Goal: Find specific page/section: Find specific page/section

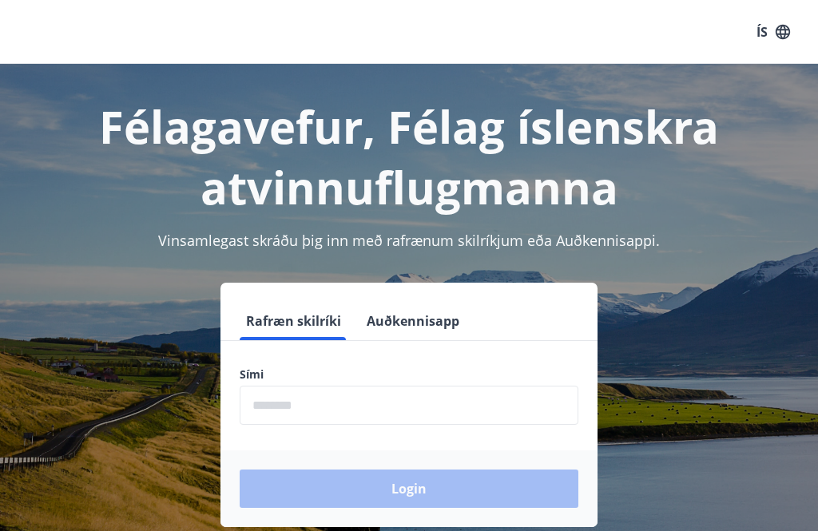
click at [368, 403] on input "phone" at bounding box center [409, 405] width 339 height 39
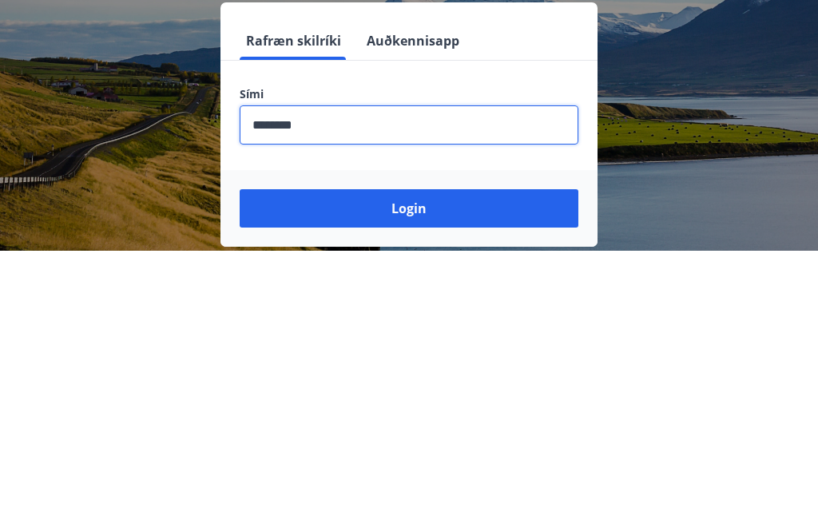
type input "********"
click at [323, 470] on button "Login" at bounding box center [409, 489] width 339 height 38
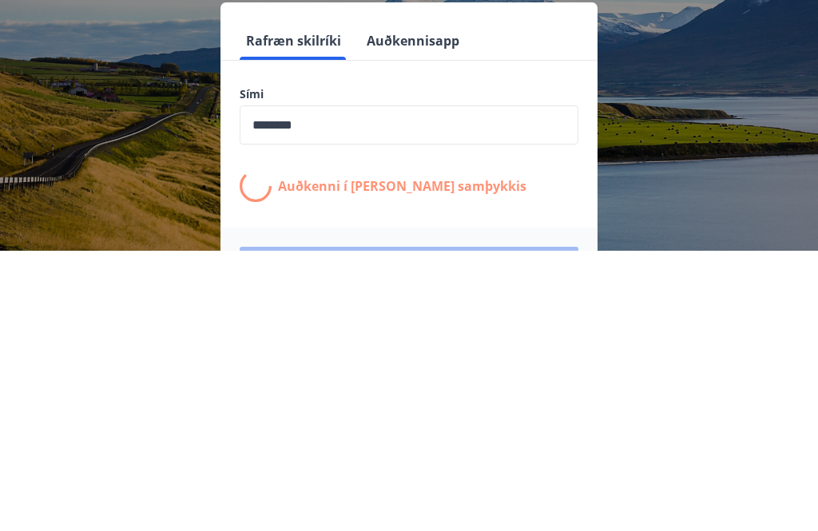
scroll to position [249, 0]
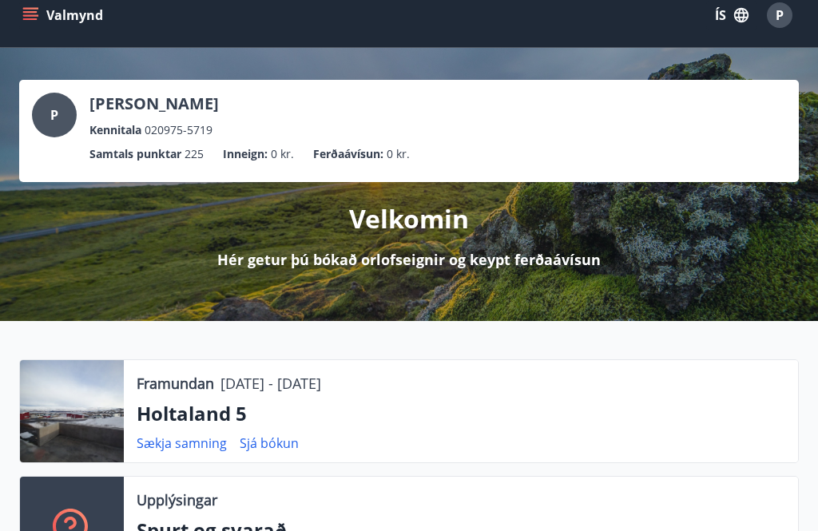
scroll to position [17, 0]
click at [66, 416] on div at bounding box center [72, 411] width 104 height 102
click at [94, 409] on div at bounding box center [72, 411] width 104 height 102
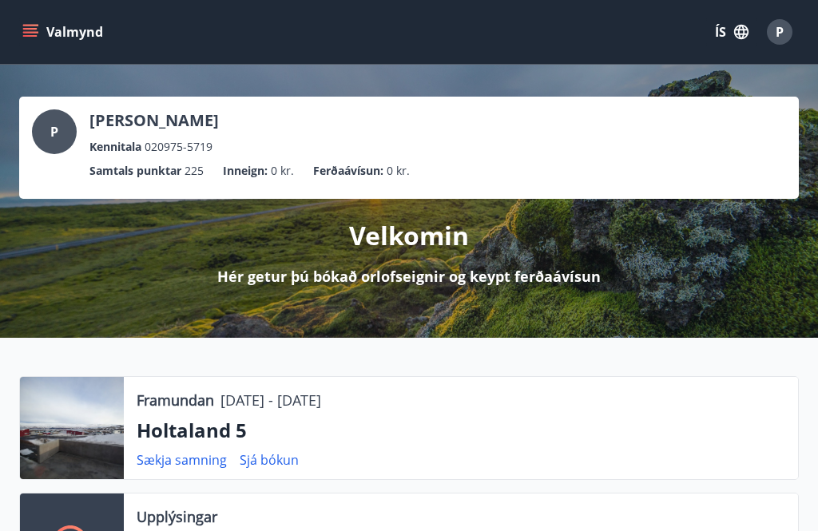
click at [12, 32] on div "Valmynd ÍS P" at bounding box center [409, 32] width 818 height 64
click at [32, 35] on icon "menu" at bounding box center [30, 36] width 14 height 2
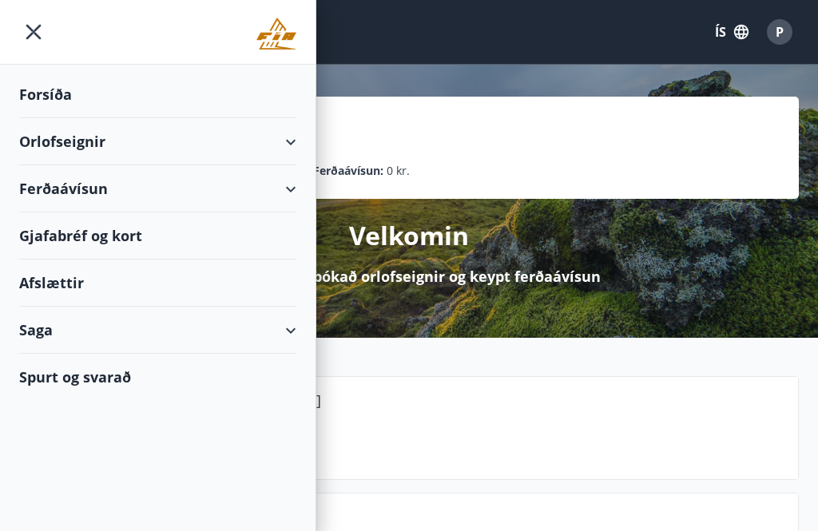
click at [292, 141] on div "Orlofseignir" at bounding box center [157, 141] width 277 height 47
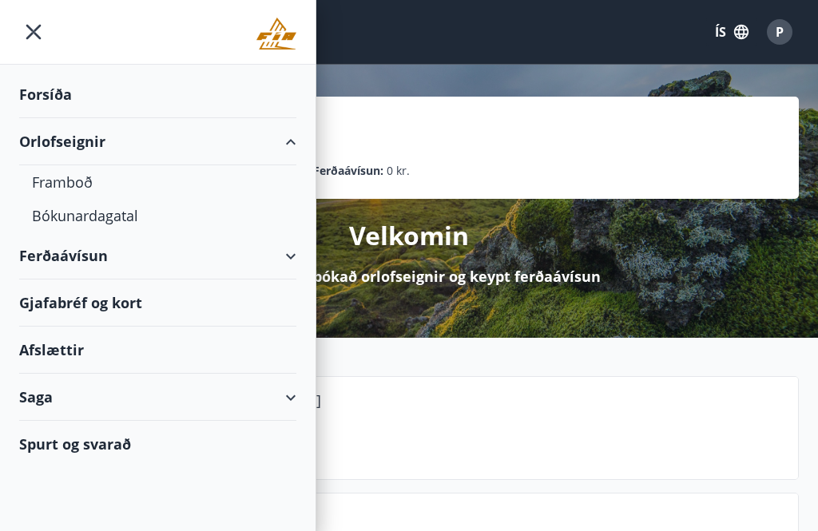
click at [50, 180] on div "Framboð" at bounding box center [158, 182] width 252 height 34
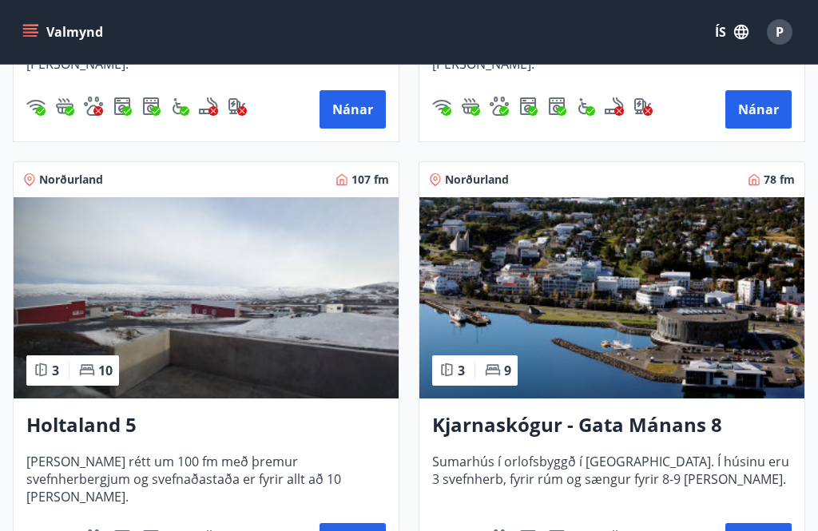
scroll to position [627, 0]
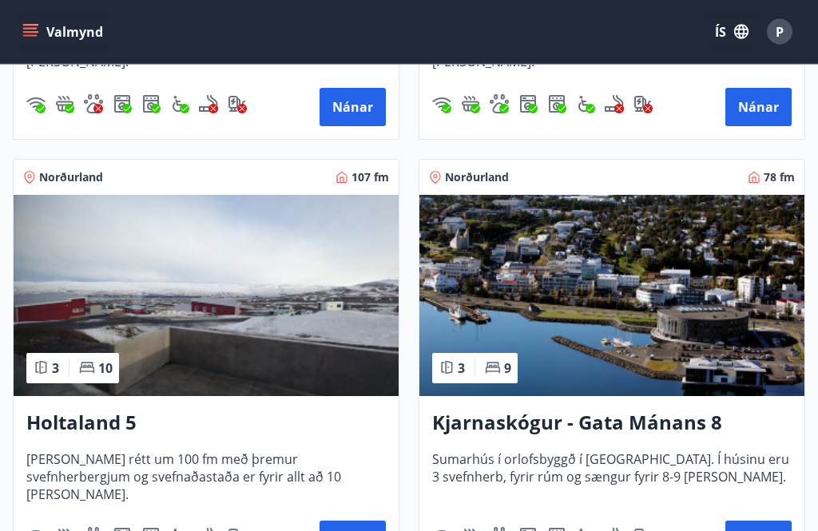
click at [284, 298] on img at bounding box center [206, 296] width 385 height 201
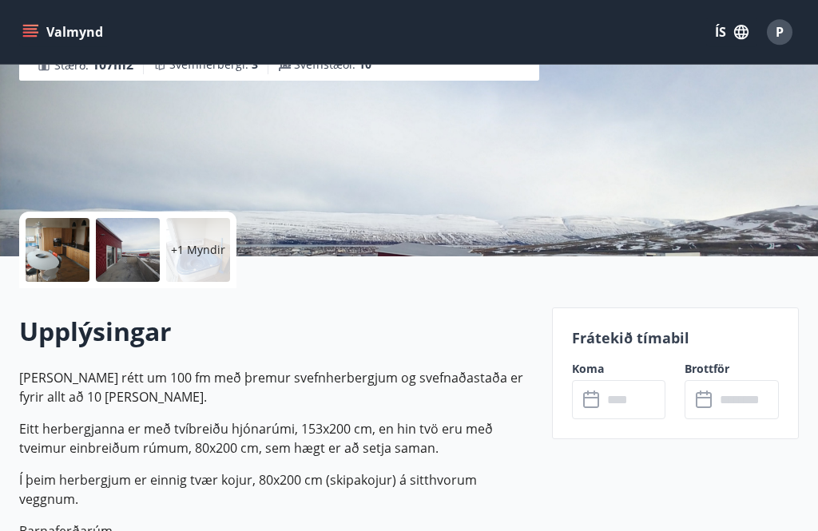
scroll to position [209, 0]
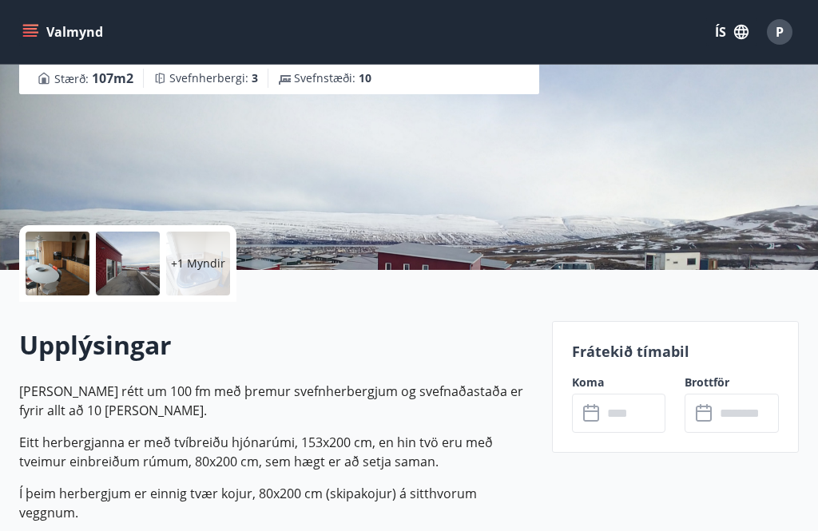
click at [56, 276] on div at bounding box center [58, 264] width 64 height 64
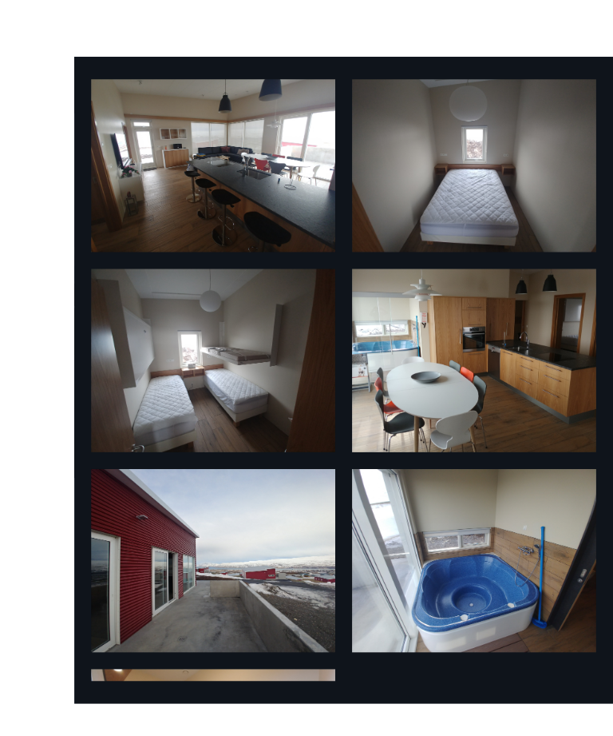
scroll to position [45, 0]
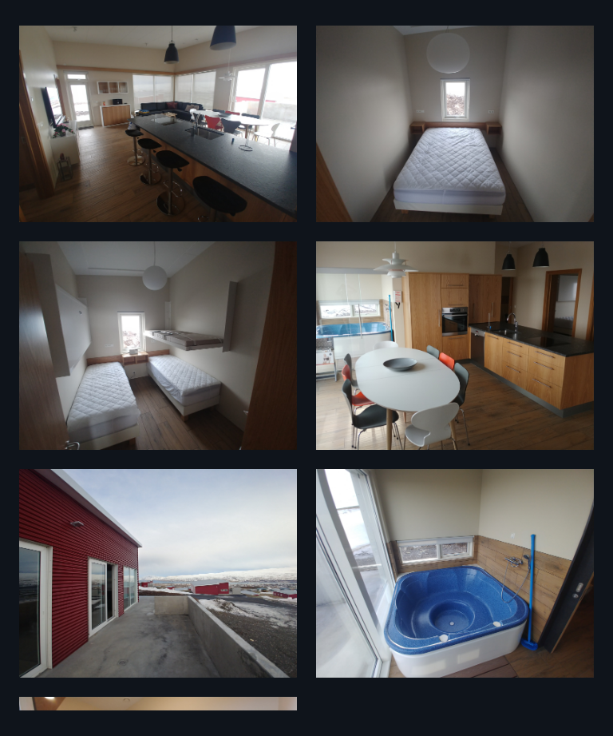
click at [265, 530] on div "7 Myndir" at bounding box center [306, 368] width 613 height 736
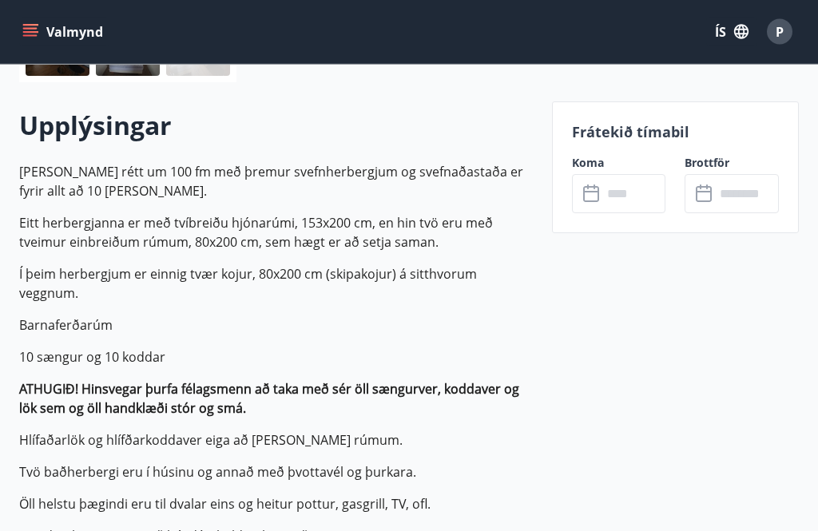
scroll to position [430, 0]
